Goal: Complete application form

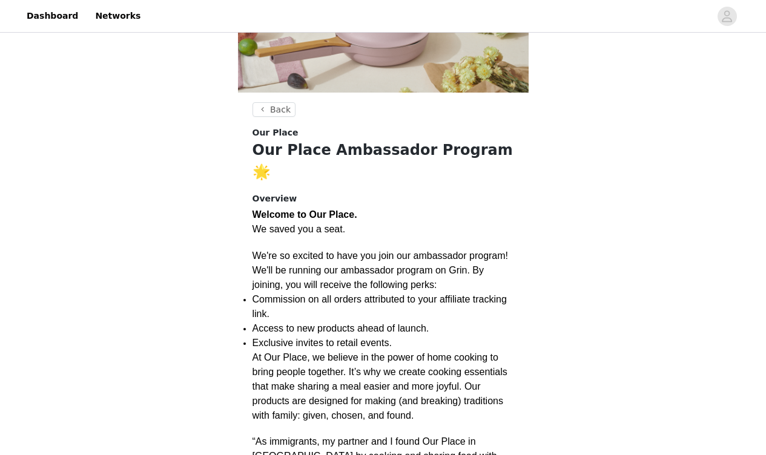
scroll to position [174, 0]
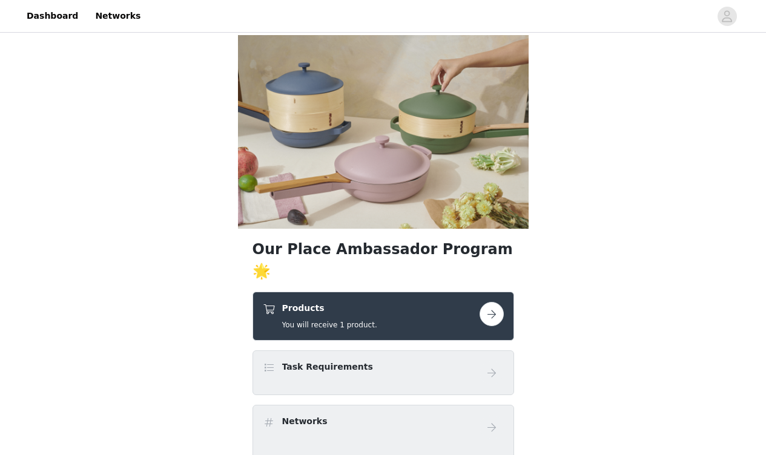
click at [490, 302] on button "button" at bounding box center [491, 314] width 24 height 24
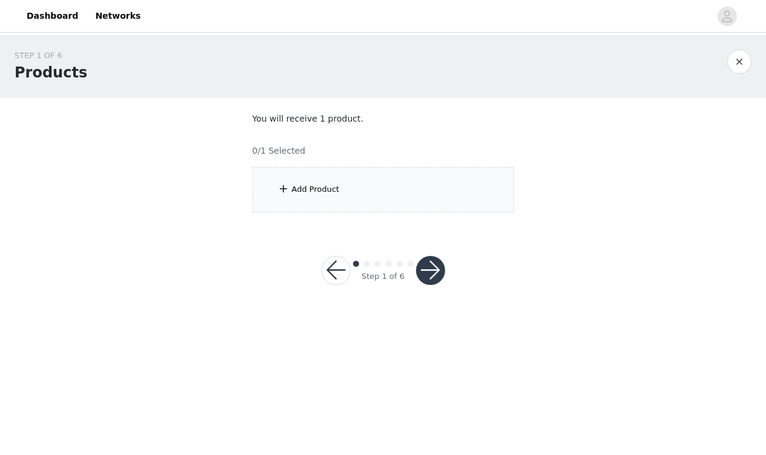
click at [299, 197] on div "Add Product" at bounding box center [382, 189] width 261 height 45
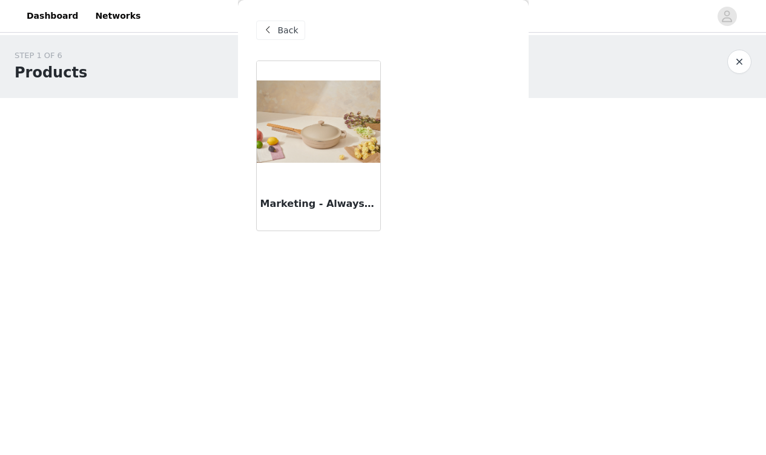
click at [317, 140] on img at bounding box center [318, 121] width 123 height 82
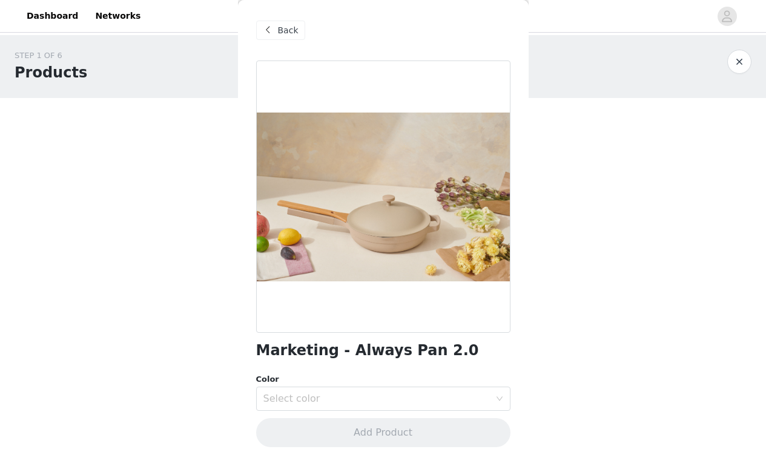
scroll to position [6, 0]
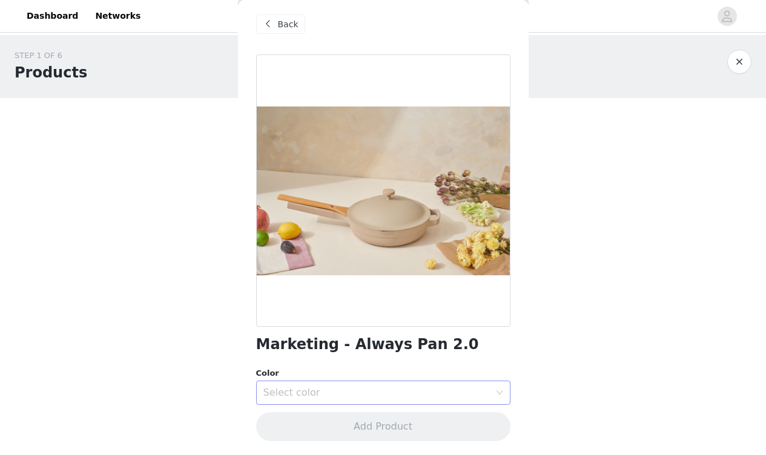
click at [307, 391] on div "Select color" at bounding box center [376, 393] width 226 height 12
click at [283, 19] on span "Back" at bounding box center [288, 24] width 21 height 13
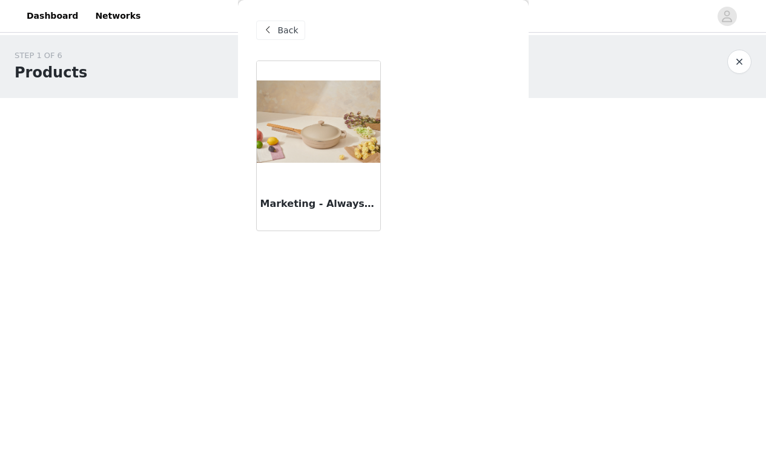
click at [283, 24] on span "Back" at bounding box center [288, 30] width 21 height 13
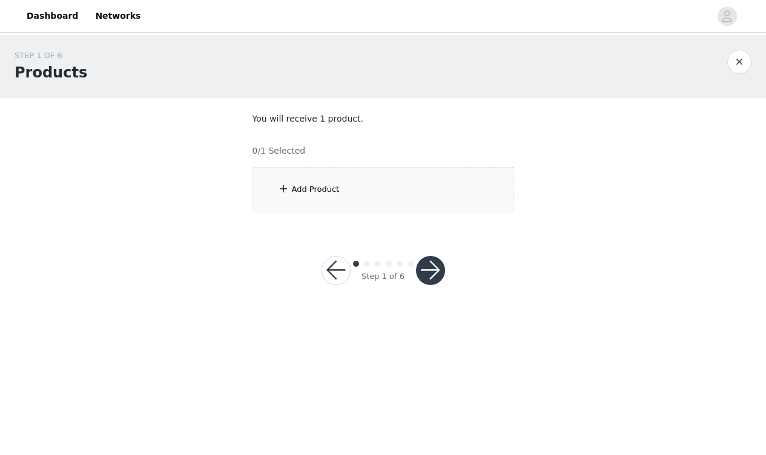
click at [738, 55] on button "button" at bounding box center [739, 62] width 24 height 24
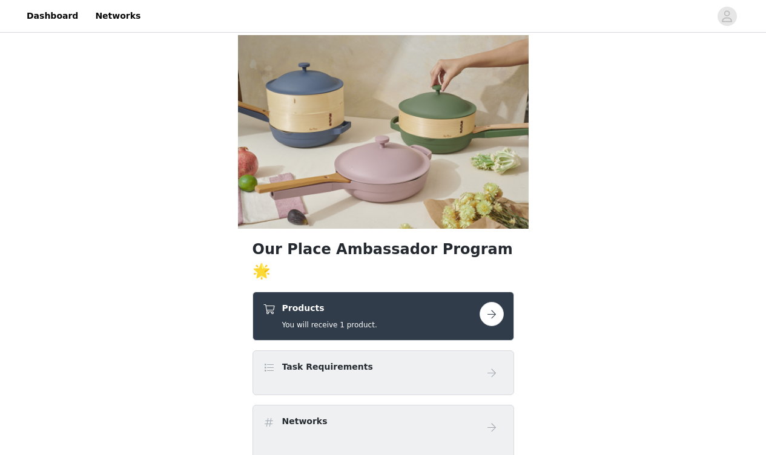
click at [488, 302] on button "button" at bounding box center [491, 314] width 24 height 24
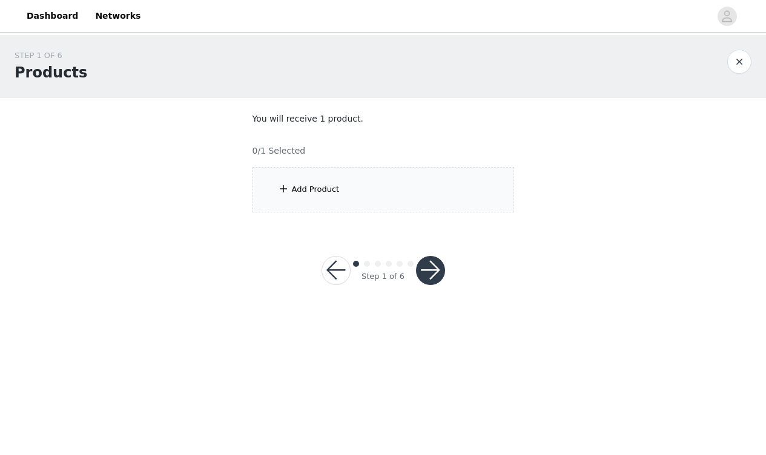
click at [301, 188] on div "Add Product" at bounding box center [316, 189] width 48 height 12
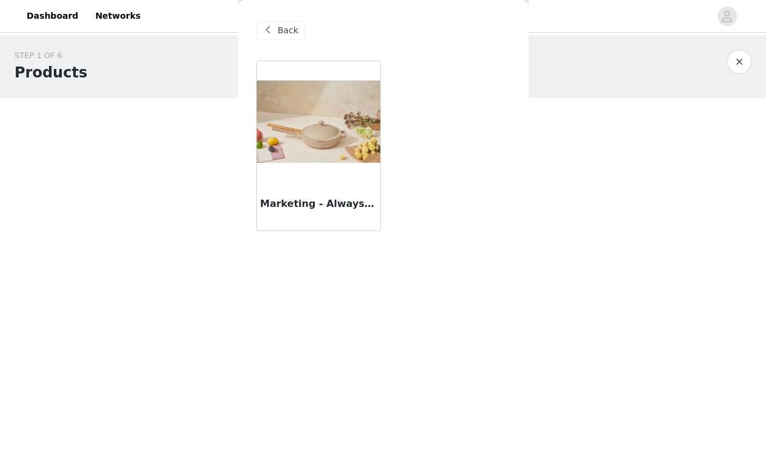
click at [278, 148] on img at bounding box center [318, 121] width 123 height 82
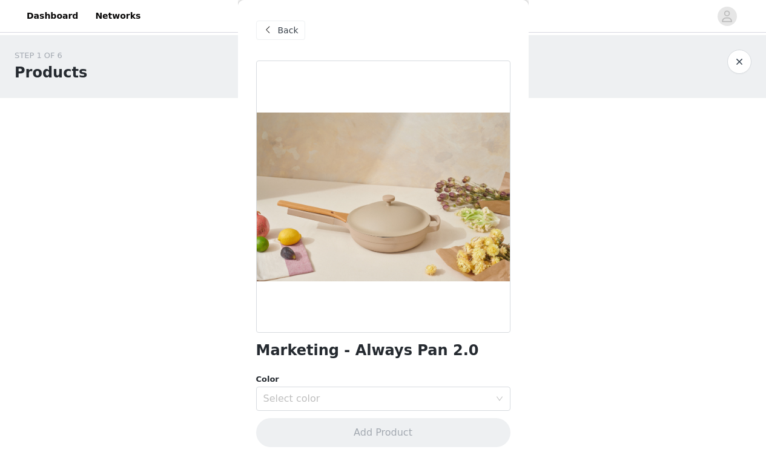
scroll to position [6, 0]
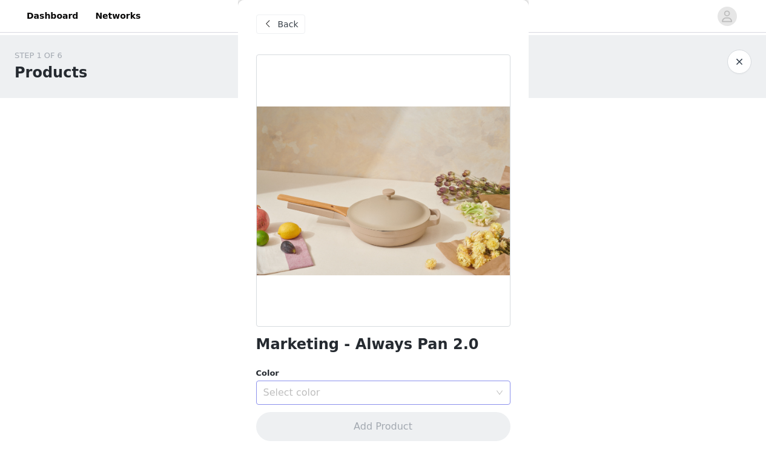
click at [306, 387] on div "Select color" at bounding box center [376, 393] width 226 height 12
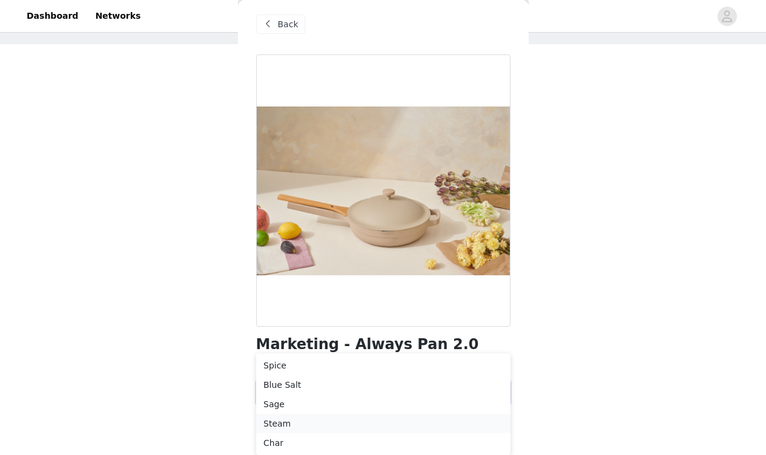
click at [291, 421] on li "Steam" at bounding box center [383, 423] width 254 height 19
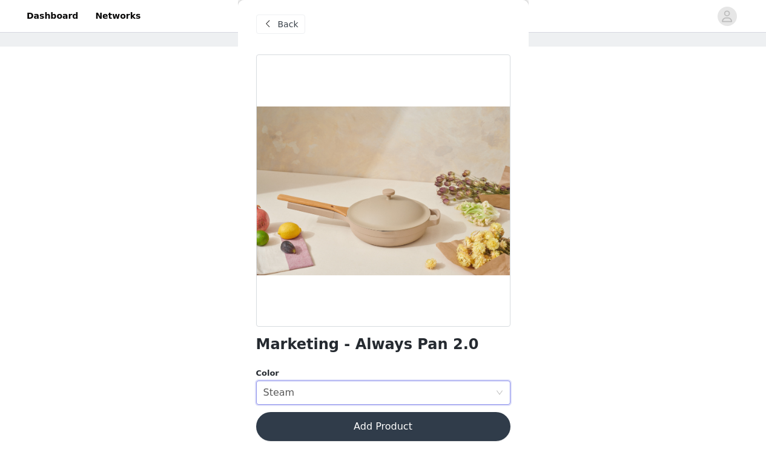
scroll to position [0, 0]
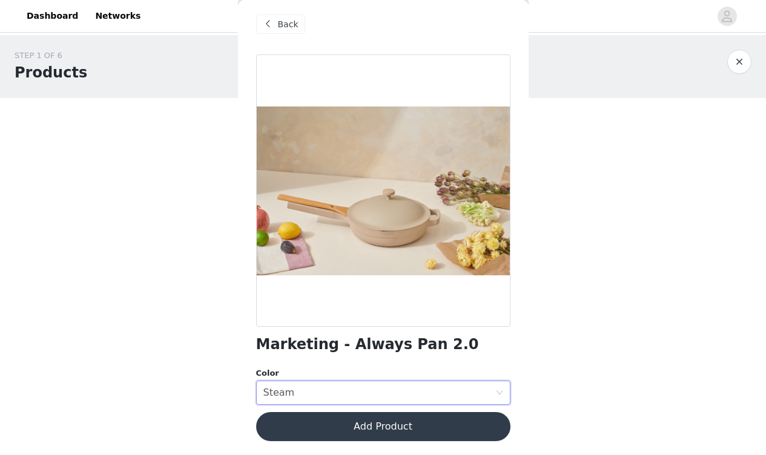
click at [385, 422] on button "Add Product" at bounding box center [383, 426] width 254 height 29
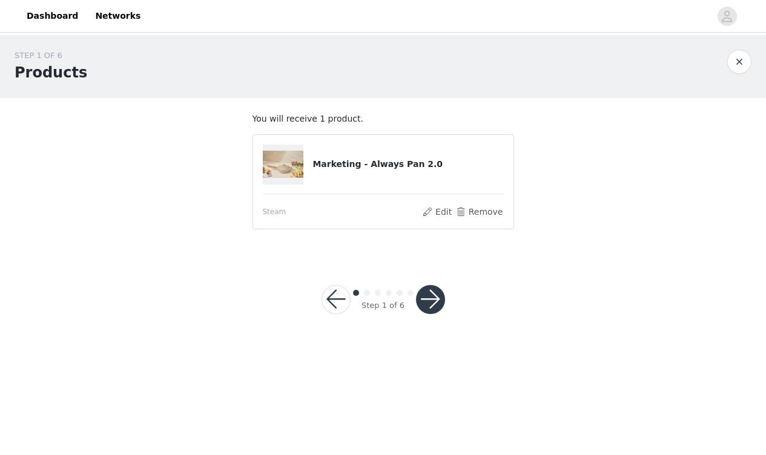
click at [435, 294] on button "button" at bounding box center [430, 299] width 29 height 29
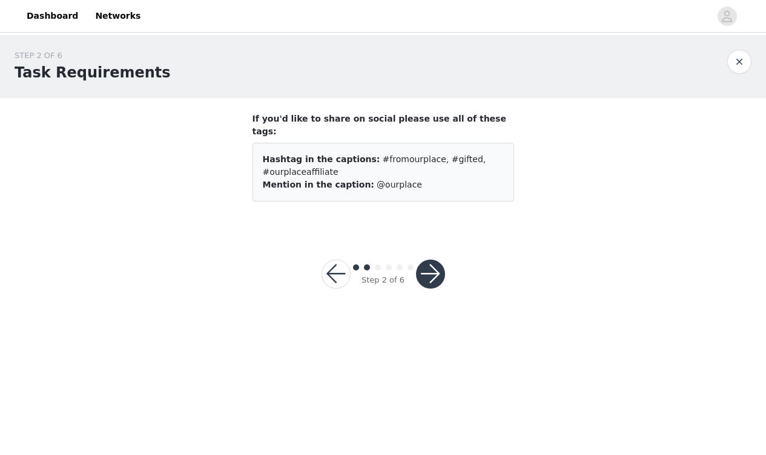
click at [431, 264] on button "button" at bounding box center [430, 274] width 29 height 29
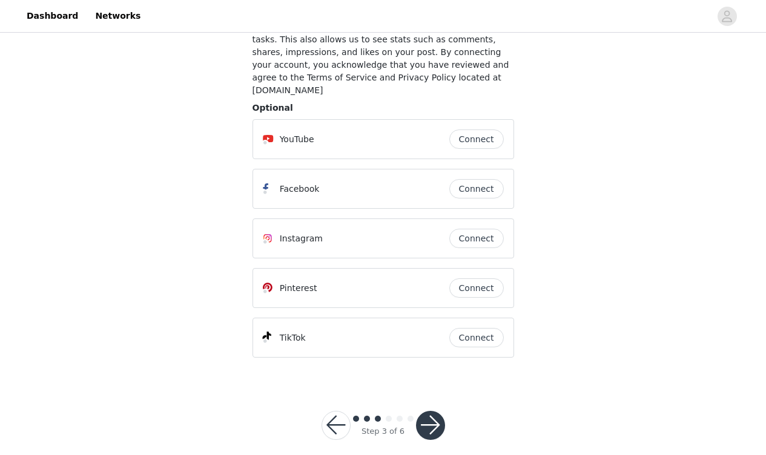
scroll to position [118, 0]
click at [426, 413] on button "button" at bounding box center [430, 424] width 29 height 29
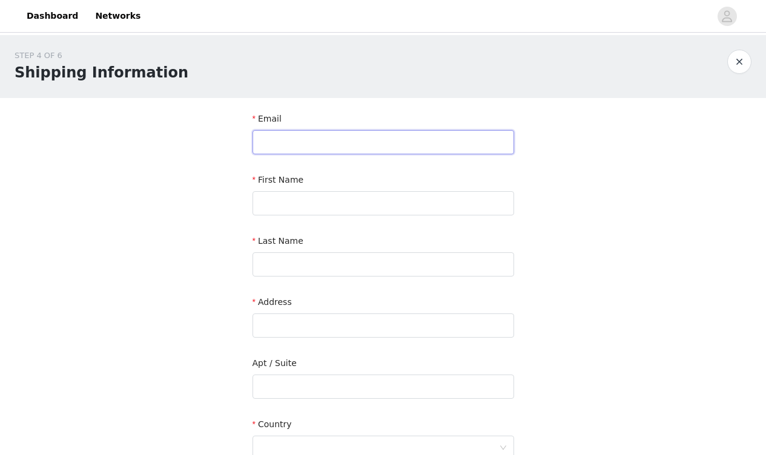
click at [326, 145] on input "text" at bounding box center [382, 142] width 261 height 24
type input "[PERSON_NAME][EMAIL_ADDRESS][PERSON_NAME][DOMAIN_NAME]"
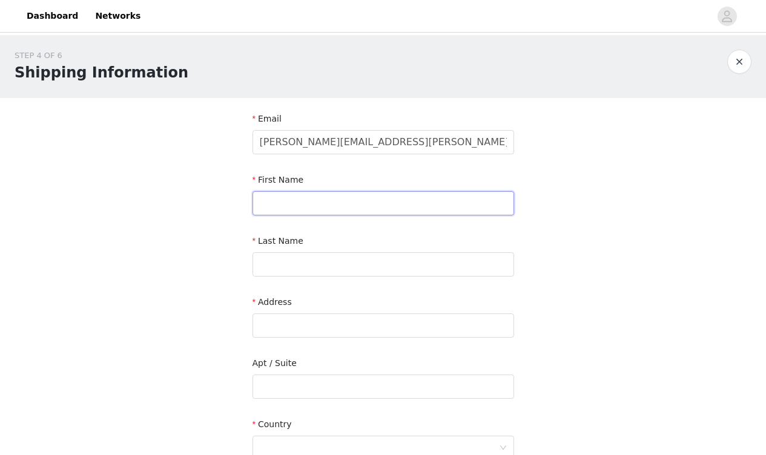
click at [340, 198] on input "text" at bounding box center [382, 203] width 261 height 24
type input "[PERSON_NAME]"
click at [314, 272] on input "text" at bounding box center [382, 264] width 261 height 24
type input "Fox"
click at [276, 326] on input "text" at bounding box center [382, 326] width 261 height 24
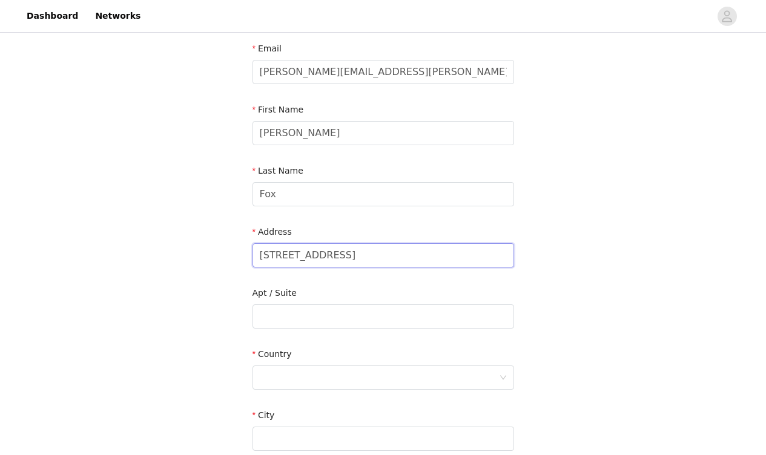
scroll to position [77, 0]
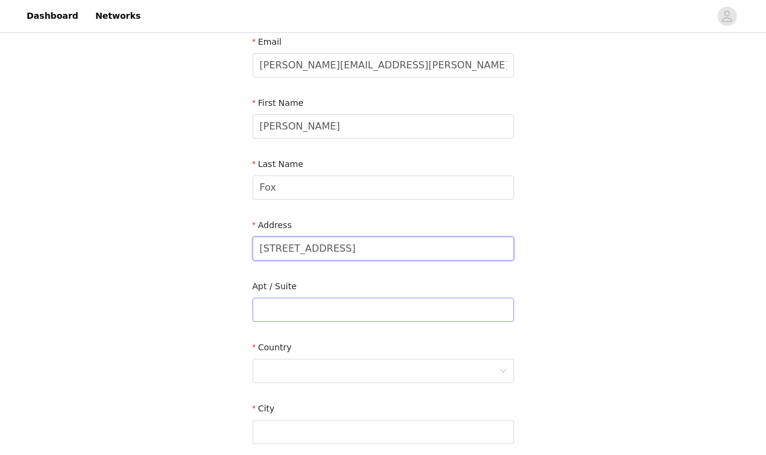
type input "[STREET_ADDRESS]"
click at [277, 314] on input "text" at bounding box center [382, 310] width 261 height 24
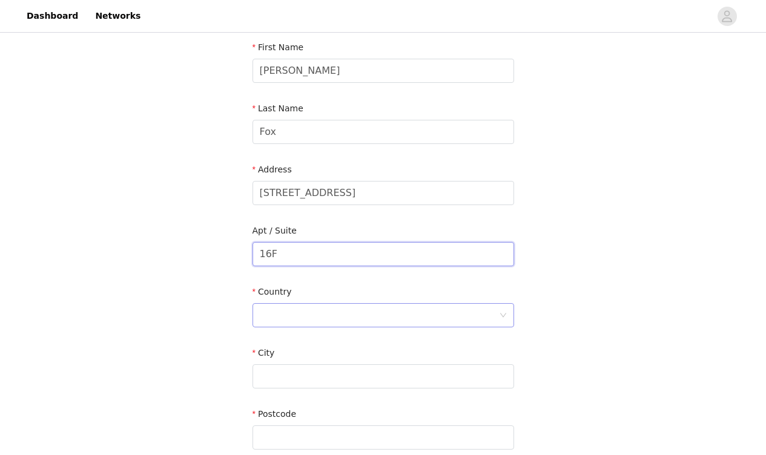
type input "16F"
click at [280, 315] on div at bounding box center [379, 315] width 239 height 23
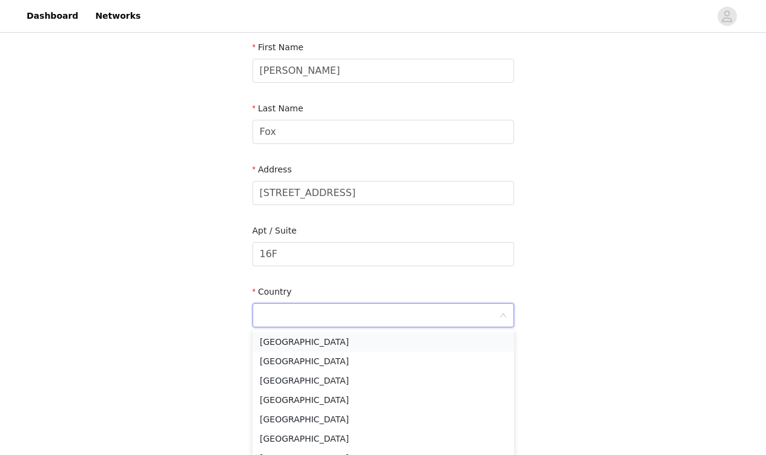
click at [289, 344] on li "[GEOGRAPHIC_DATA]" at bounding box center [382, 341] width 261 height 19
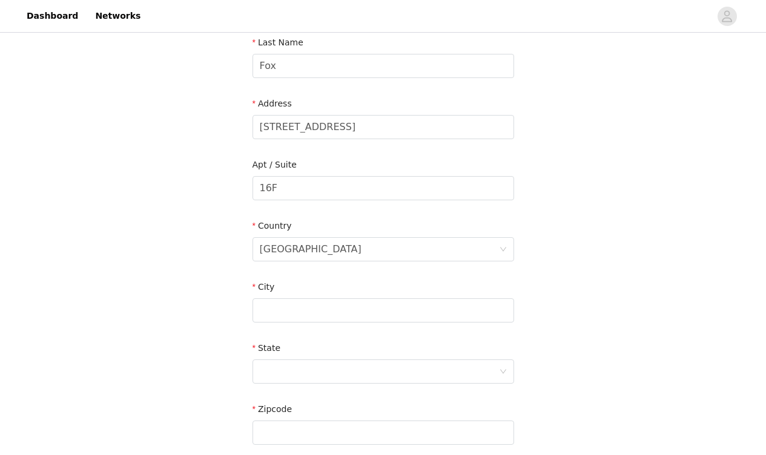
scroll to position [200, 0]
click at [298, 310] on input "text" at bounding box center [382, 309] width 261 height 24
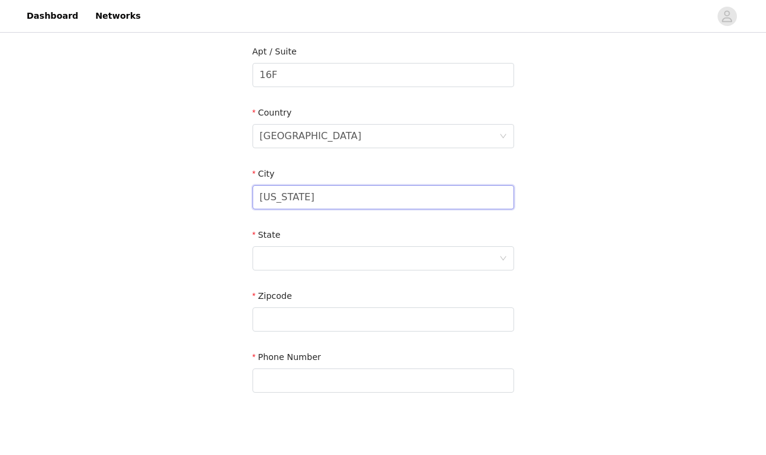
scroll to position [315, 0]
type input "[US_STATE]"
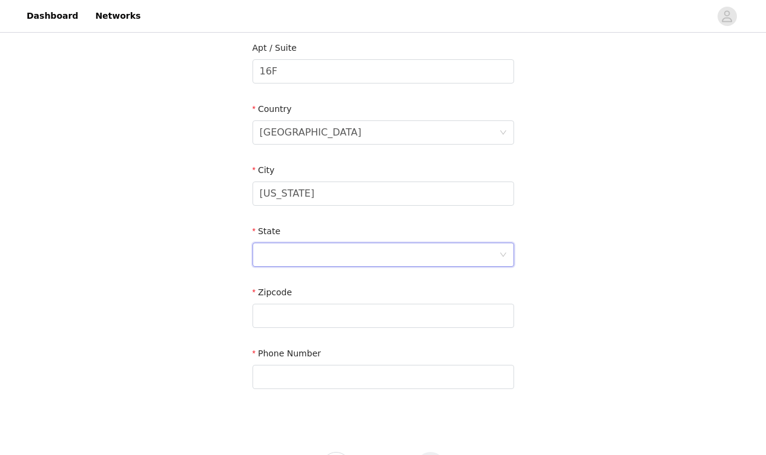
click at [304, 246] on div at bounding box center [379, 254] width 239 height 23
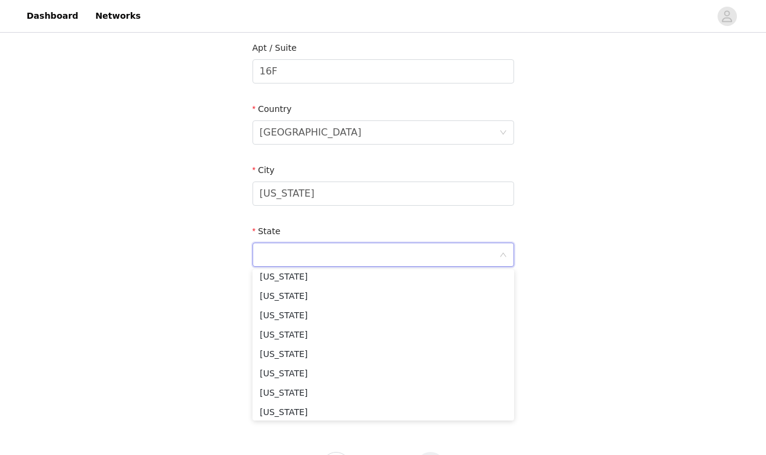
scroll to position [666, 0]
click at [290, 373] on li "[US_STATE]" at bounding box center [382, 370] width 261 height 19
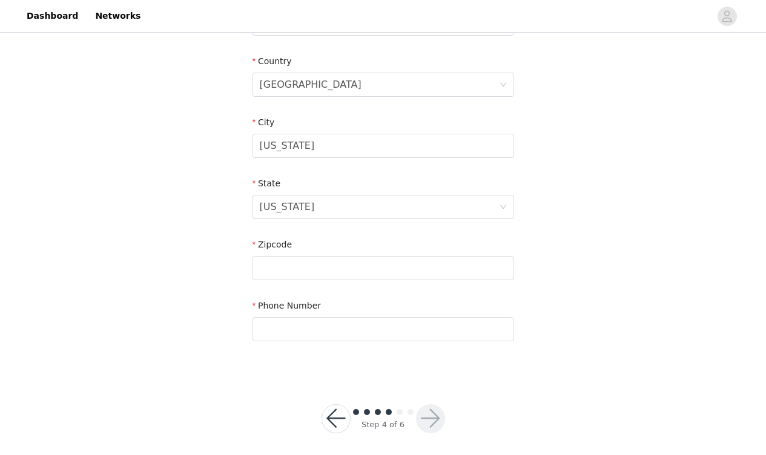
scroll to position [370, 0]
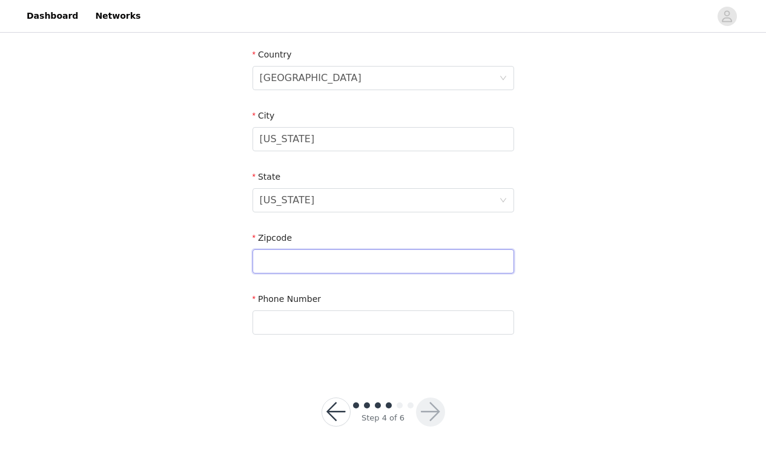
click at [319, 254] on input "text" at bounding box center [382, 261] width 261 height 24
type input "10065"
click at [309, 321] on input "text" at bounding box center [382, 322] width 261 height 24
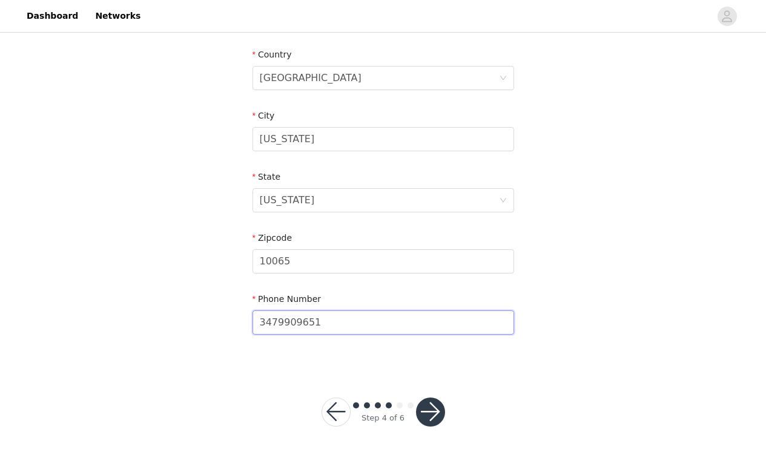
type input "3479909651"
click at [572, 249] on div "STEP 4 OF 6 Shipping Information Email [PERSON_NAME][EMAIL_ADDRESS][PERSON_NAME…" at bounding box center [383, 16] width 766 height 703
click at [436, 408] on button "button" at bounding box center [430, 412] width 29 height 29
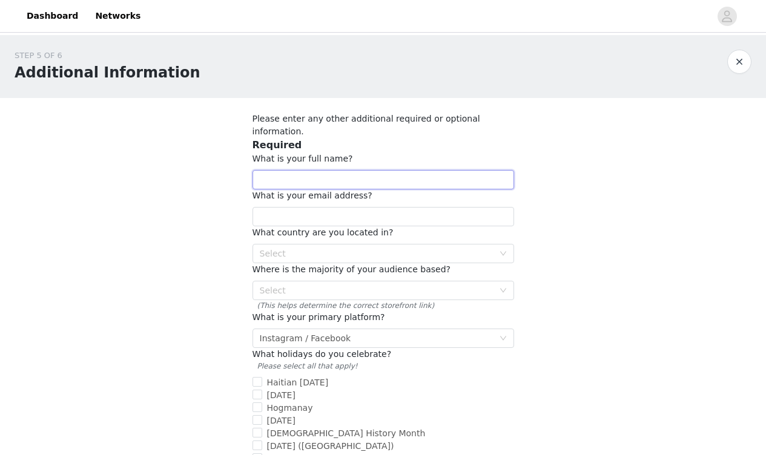
click at [284, 170] on input "text" at bounding box center [382, 179] width 261 height 19
type input "[PERSON_NAME]"
click at [305, 208] on input "text" at bounding box center [382, 216] width 261 height 19
type input "2"
click at [318, 248] on div "Select" at bounding box center [377, 254] width 234 height 12
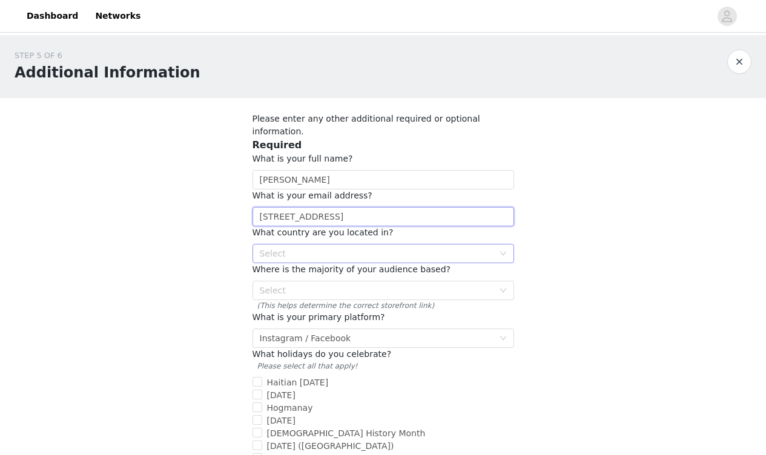
type input "[STREET_ADDRESS]"
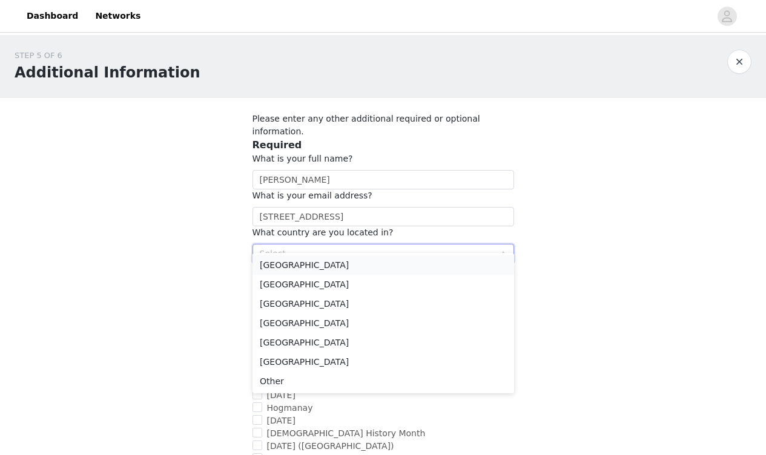
click at [319, 263] on li "[GEOGRAPHIC_DATA]" at bounding box center [382, 264] width 261 height 19
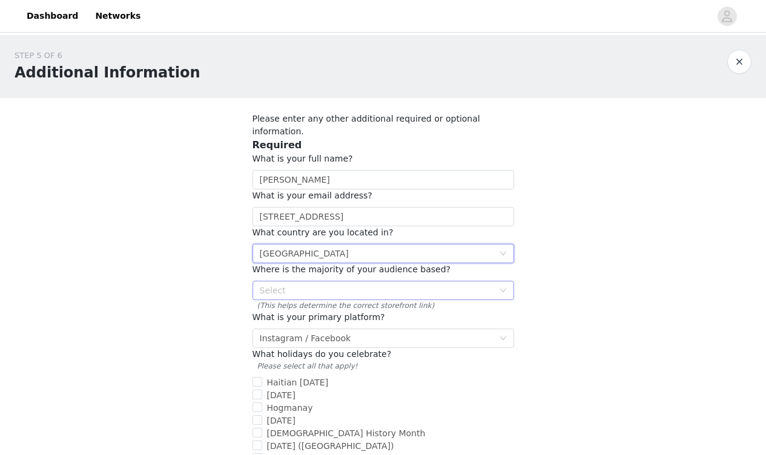
click at [314, 284] on div "Select" at bounding box center [377, 290] width 234 height 12
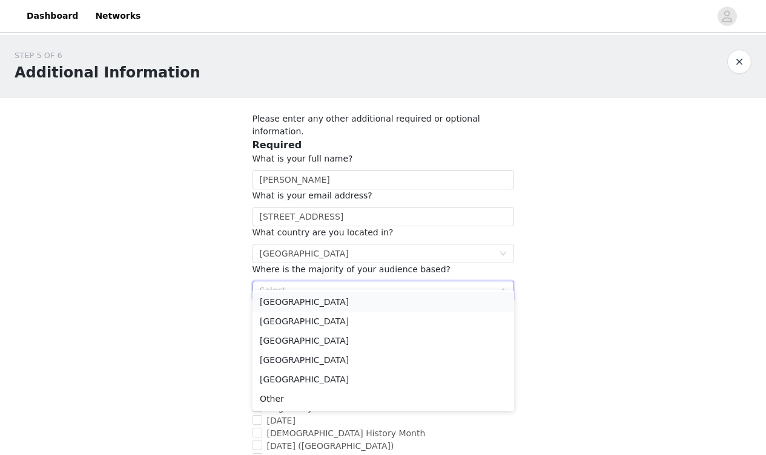
click at [312, 297] on li "[GEOGRAPHIC_DATA]" at bounding box center [382, 301] width 261 height 19
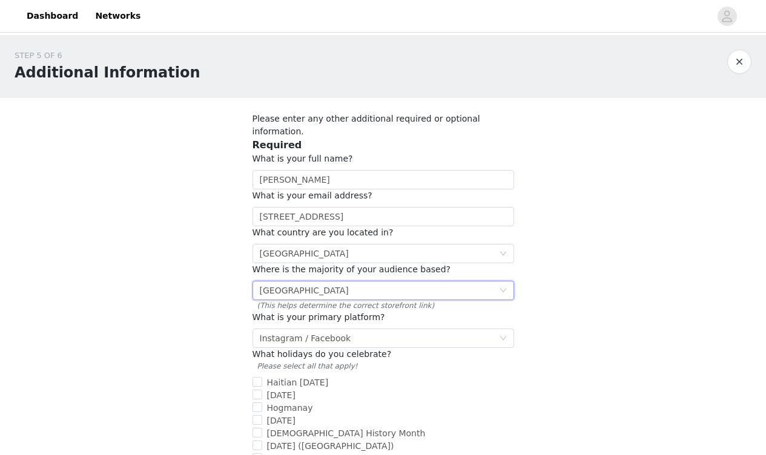
click at [306, 281] on div "[GEOGRAPHIC_DATA]" at bounding box center [304, 290] width 89 height 18
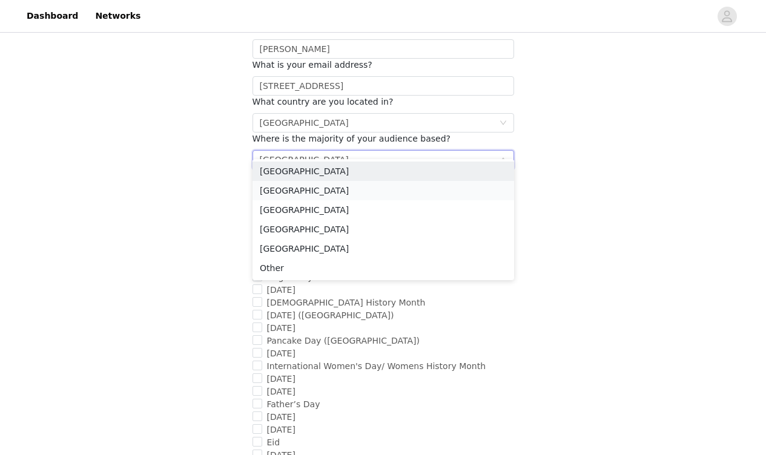
scroll to position [126, 0]
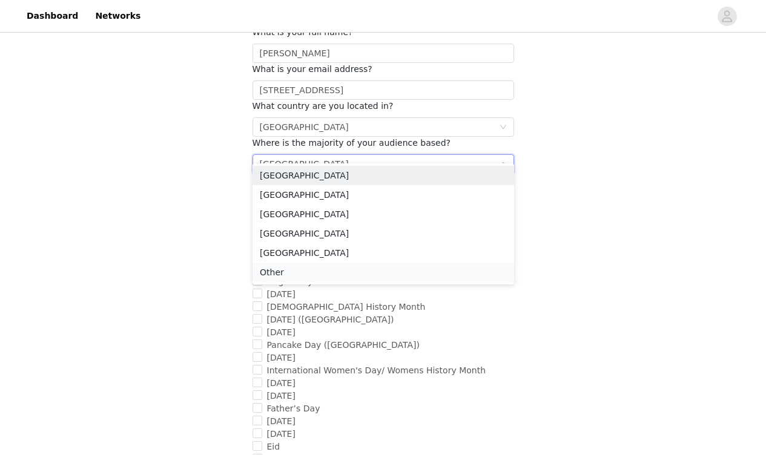
click at [288, 267] on li "Other" at bounding box center [382, 272] width 261 height 19
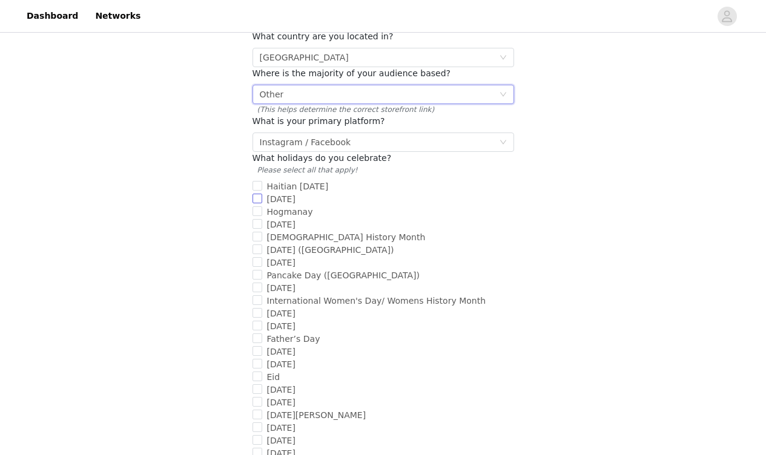
scroll to position [209, 0]
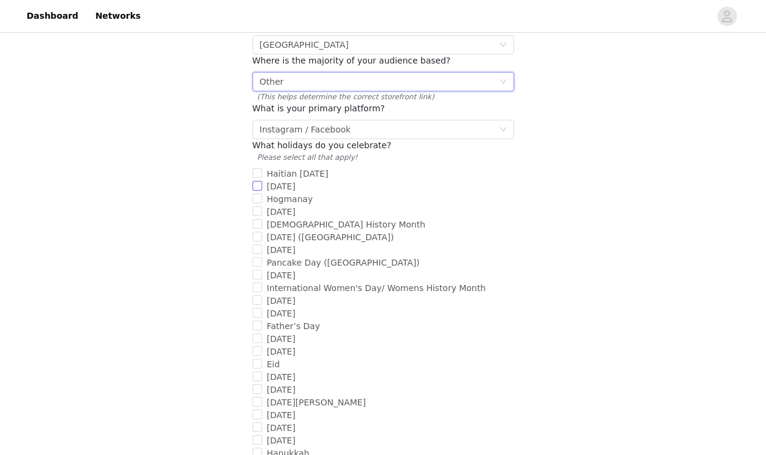
click at [262, 182] on span "[DATE]" at bounding box center [281, 187] width 38 height 10
click at [262, 181] on input "[DATE]" at bounding box center [257, 186] width 10 height 10
checkbox input "true"
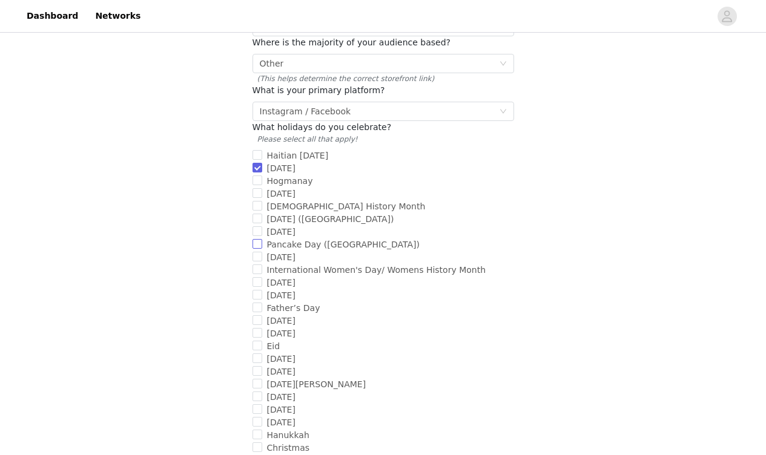
scroll to position [233, 0]
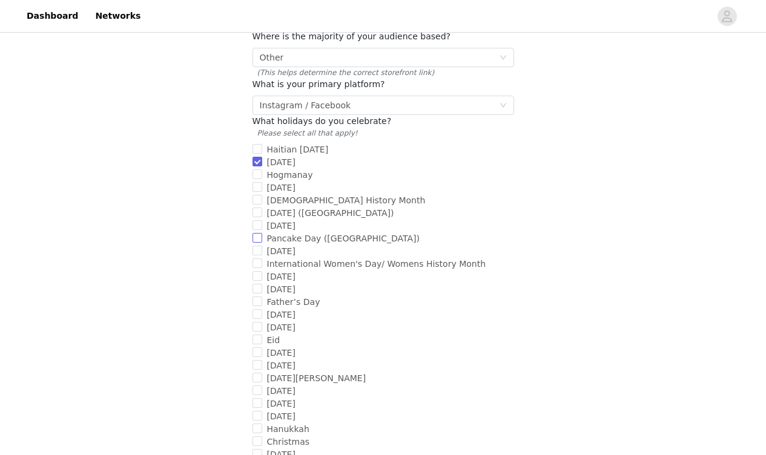
click at [258, 233] on input "Pancake Day ([GEOGRAPHIC_DATA])" at bounding box center [257, 238] width 10 height 10
checkbox input "true"
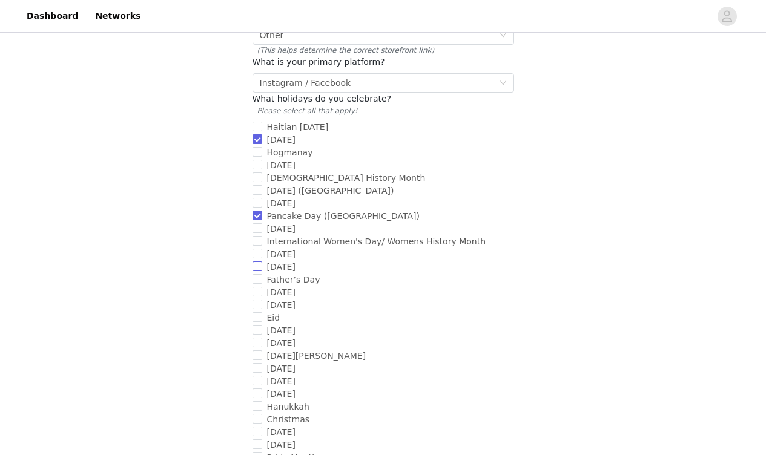
scroll to position [258, 0]
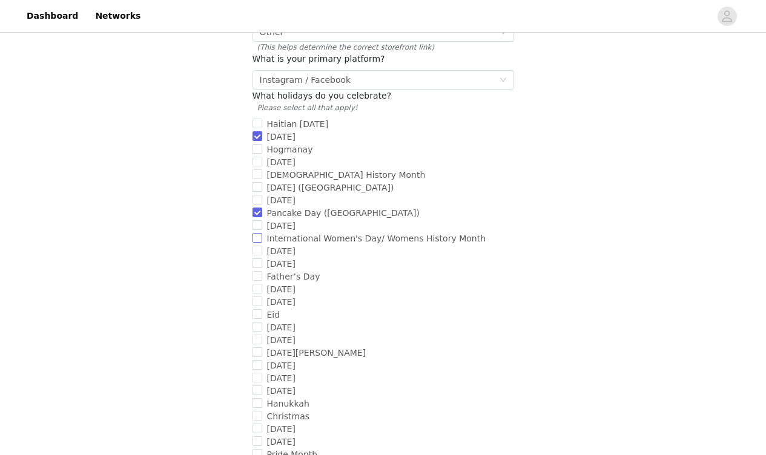
click at [260, 233] on input "International Women's Day/ Womens History Month" at bounding box center [257, 238] width 10 height 10
checkbox input "true"
click at [258, 258] on input "[DATE]" at bounding box center [257, 263] width 10 height 10
checkbox input "true"
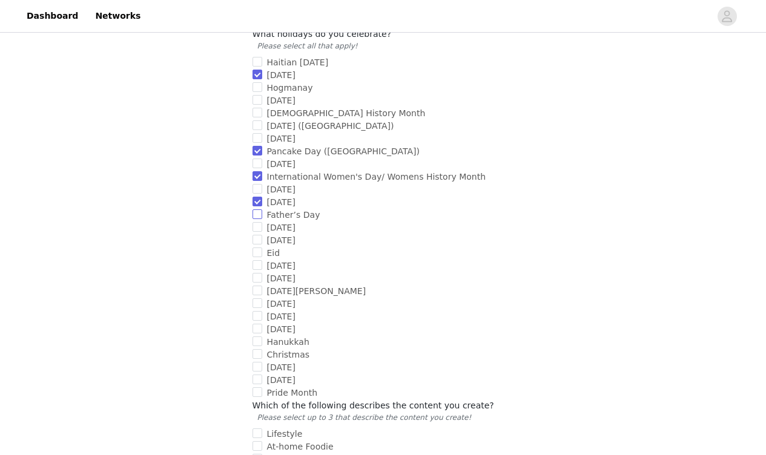
scroll to position [321, 0]
click at [258, 260] on input "[DATE]" at bounding box center [257, 265] width 10 height 10
checkbox input "true"
click at [257, 349] on input "Christmas" at bounding box center [257, 354] width 10 height 10
checkbox input "true"
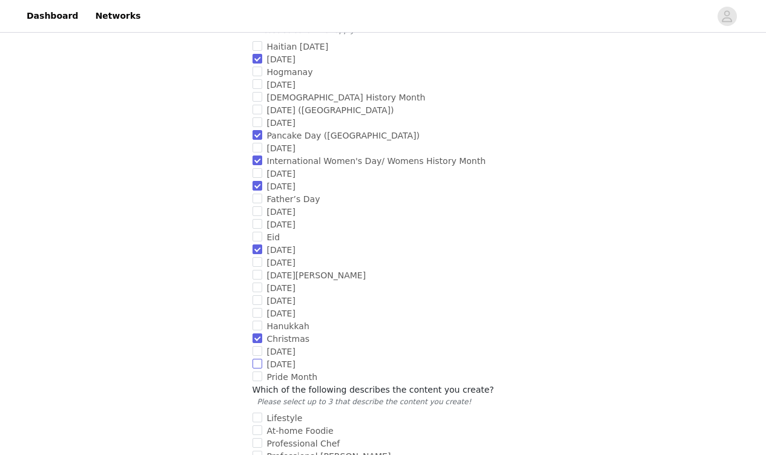
scroll to position [338, 0]
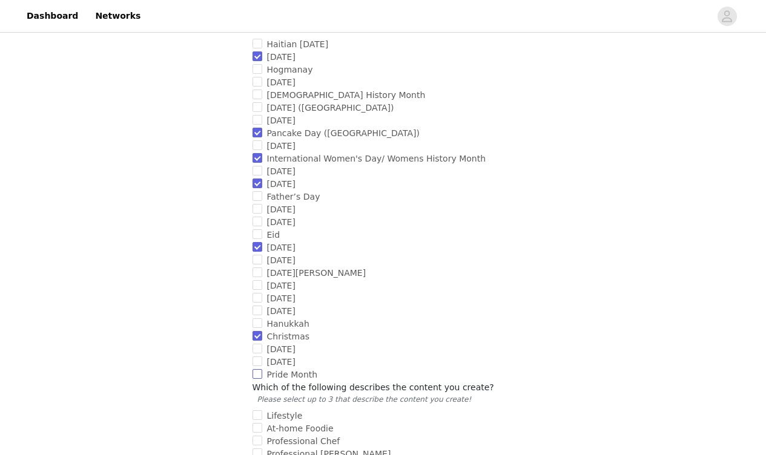
click at [260, 369] on input "Pride Month" at bounding box center [257, 374] width 10 height 10
checkbox input "true"
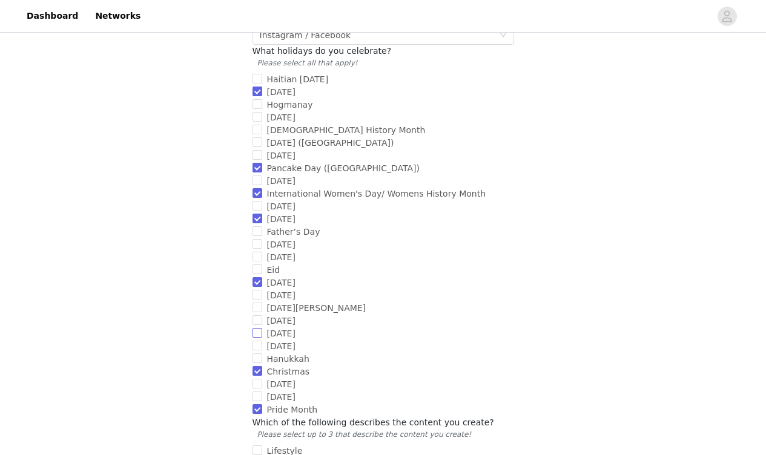
scroll to position [304, 0]
click at [257, 225] on input "Father’s Day" at bounding box center [257, 230] width 10 height 10
checkbox input "true"
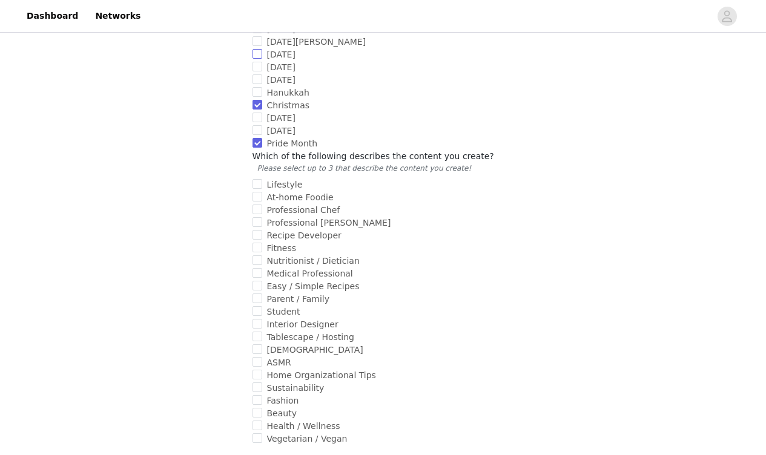
scroll to position [570, 0]
click at [258, 179] on input "Lifestyle" at bounding box center [257, 184] width 10 height 10
checkbox input "true"
click at [258, 369] on input "Home Organizational Tips" at bounding box center [257, 374] width 10 height 10
checkbox input "true"
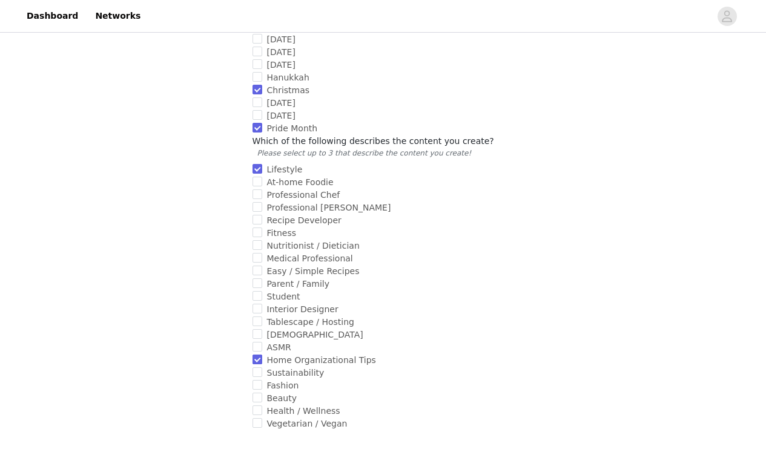
scroll to position [590, 0]
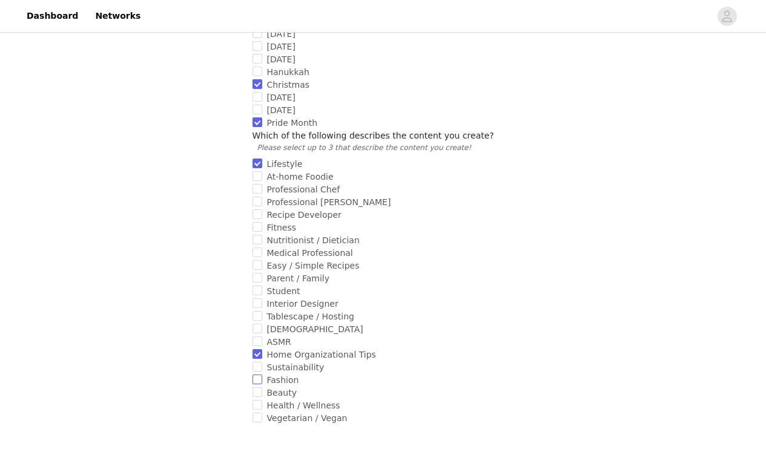
click at [258, 375] on input "Fashion" at bounding box center [257, 380] width 10 height 10
checkbox input "true"
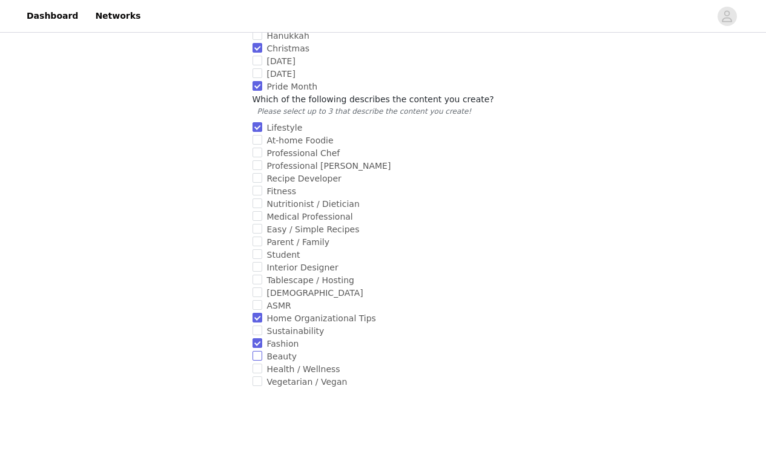
scroll to position [642, 0]
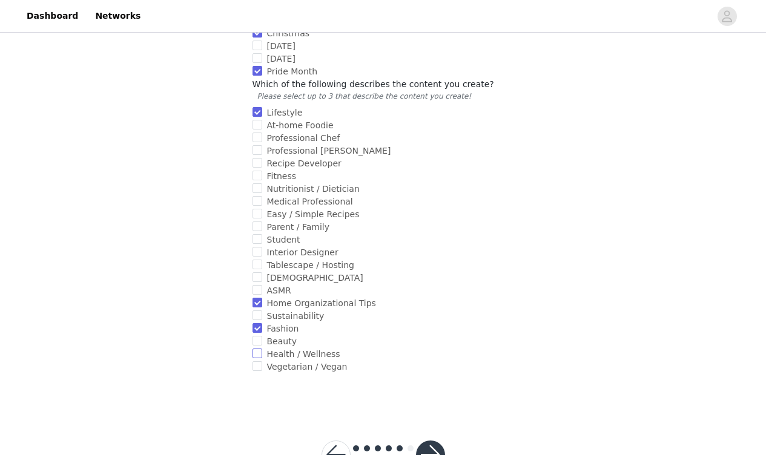
click at [260, 349] on input "Health / Wellness" at bounding box center [257, 354] width 10 height 10
checkbox input "true"
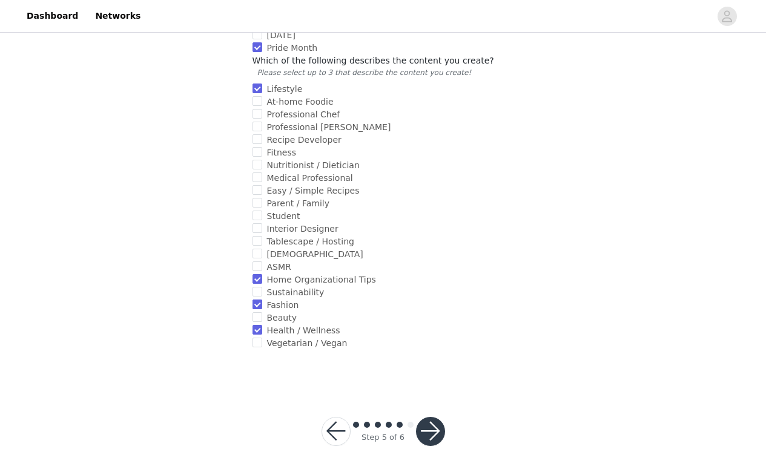
scroll to position [666, 0]
click at [424, 416] on button "button" at bounding box center [430, 430] width 29 height 29
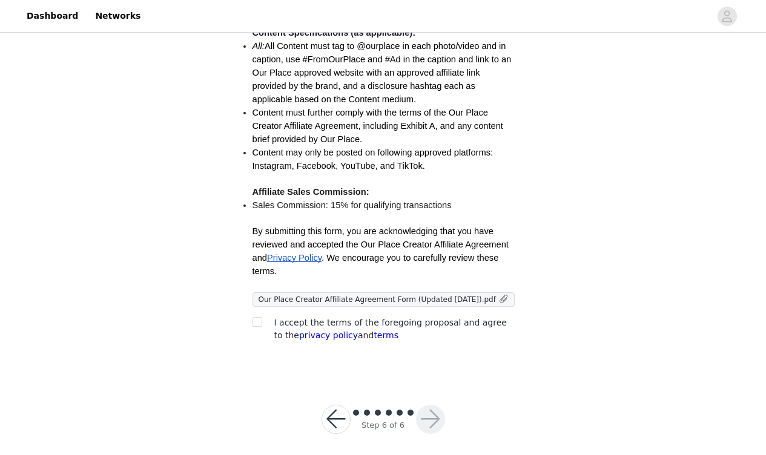
scroll to position [333, 0]
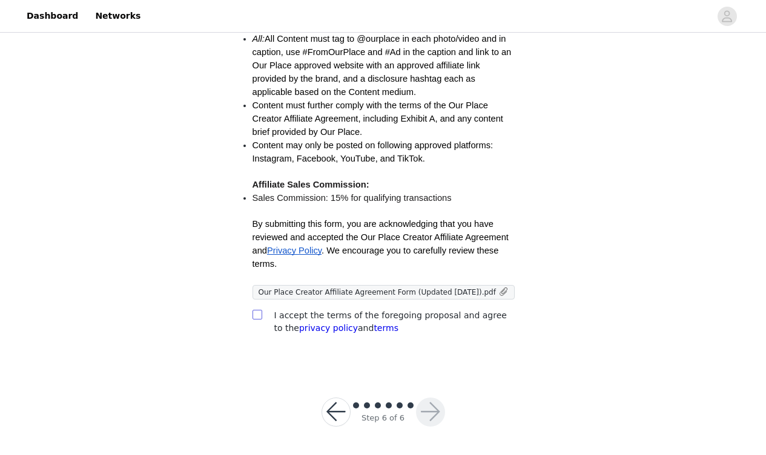
click at [256, 312] on input "checkbox" at bounding box center [256, 314] width 8 height 8
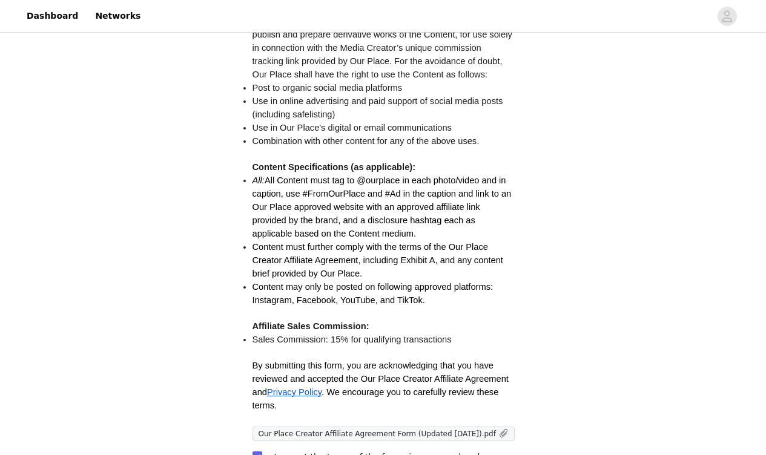
scroll to position [235, 0]
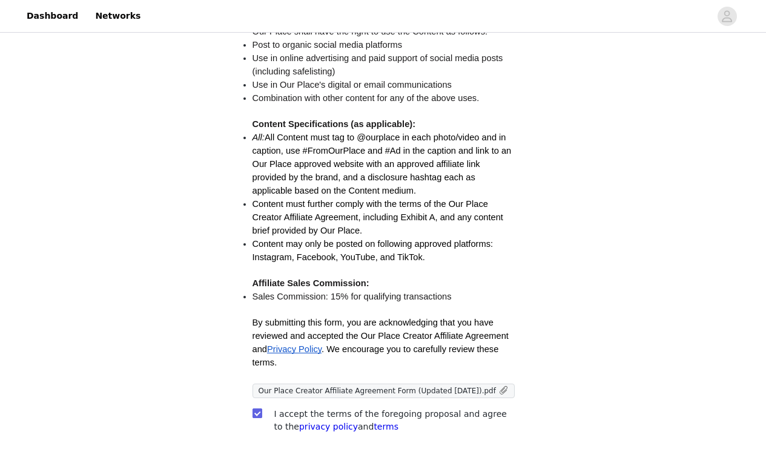
click at [256, 415] on input "checkbox" at bounding box center [256, 413] width 8 height 8
checkbox input "false"
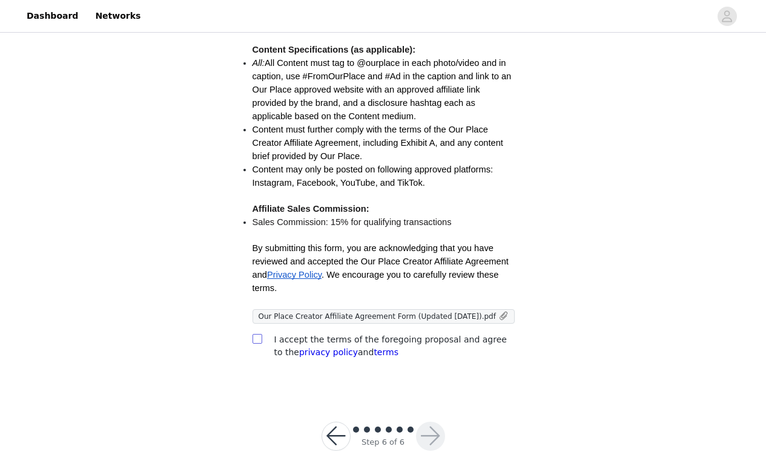
scroll to position [333, 0]
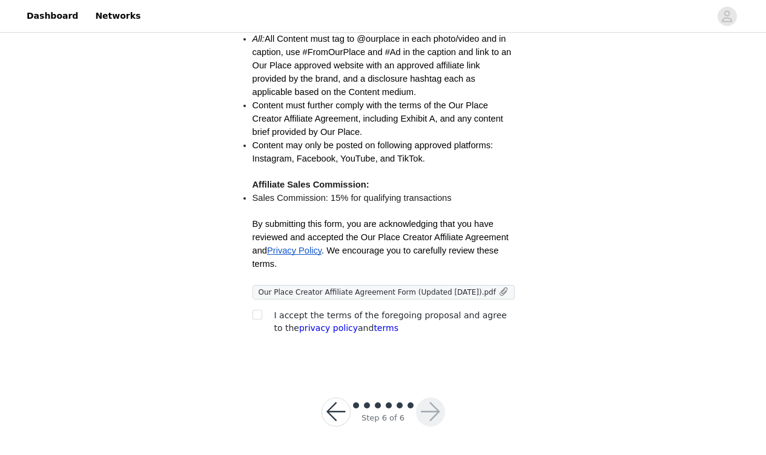
click at [332, 409] on button "button" at bounding box center [335, 412] width 29 height 29
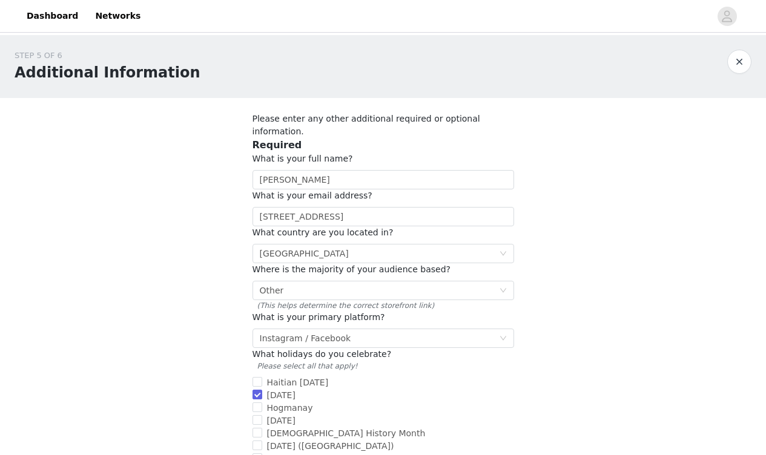
click at [725, 62] on div "STEP 5 OF 6 Additional Information" at bounding box center [371, 67] width 712 height 34
click at [736, 63] on button "button" at bounding box center [739, 62] width 24 height 24
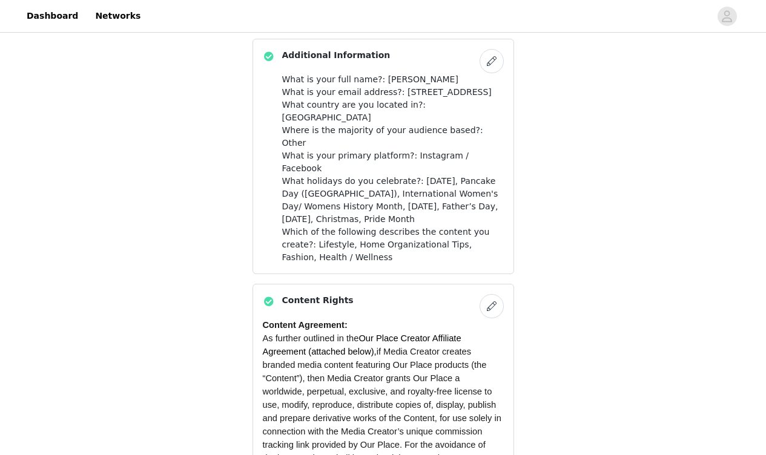
scroll to position [582, 0]
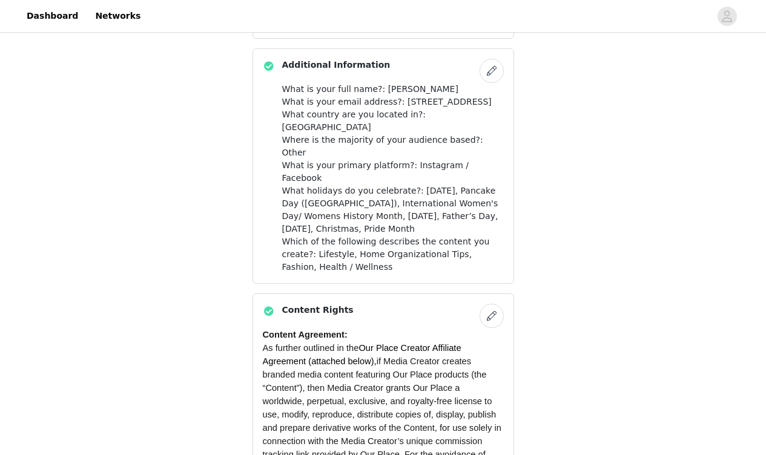
click at [496, 304] on button "button" at bounding box center [491, 316] width 24 height 24
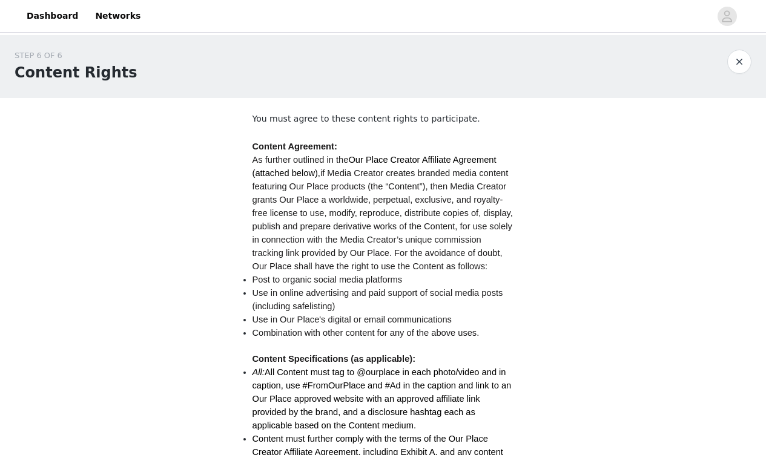
click at [735, 63] on button "button" at bounding box center [739, 62] width 24 height 24
